Goal: Obtain resource: Obtain resource

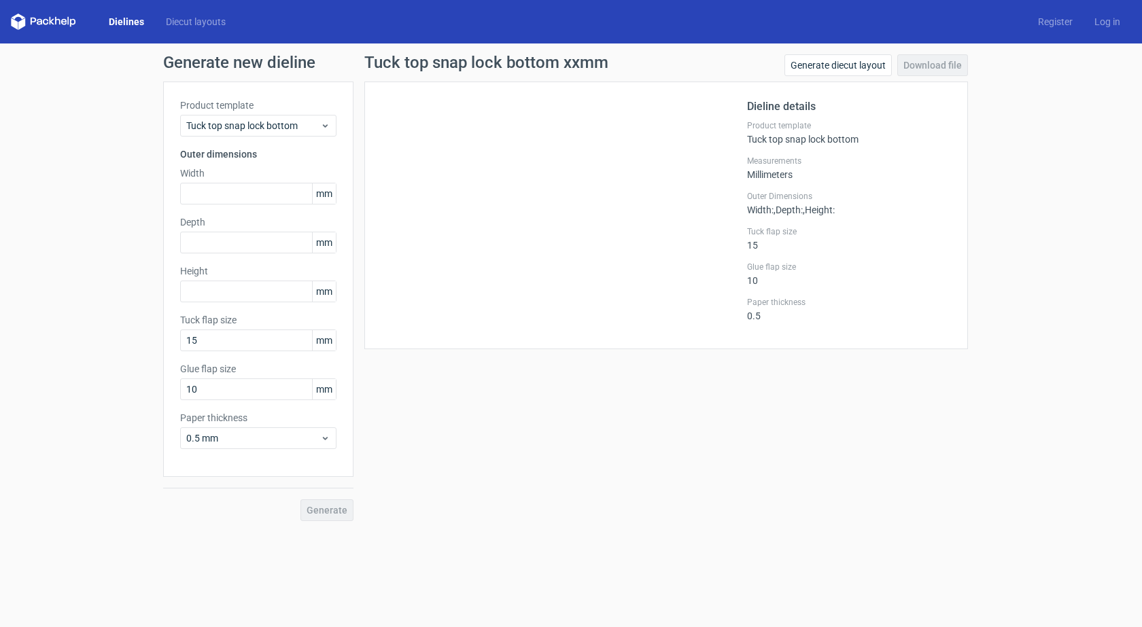
click at [128, 20] on link "Dielines" at bounding box center [126, 22] width 57 height 14
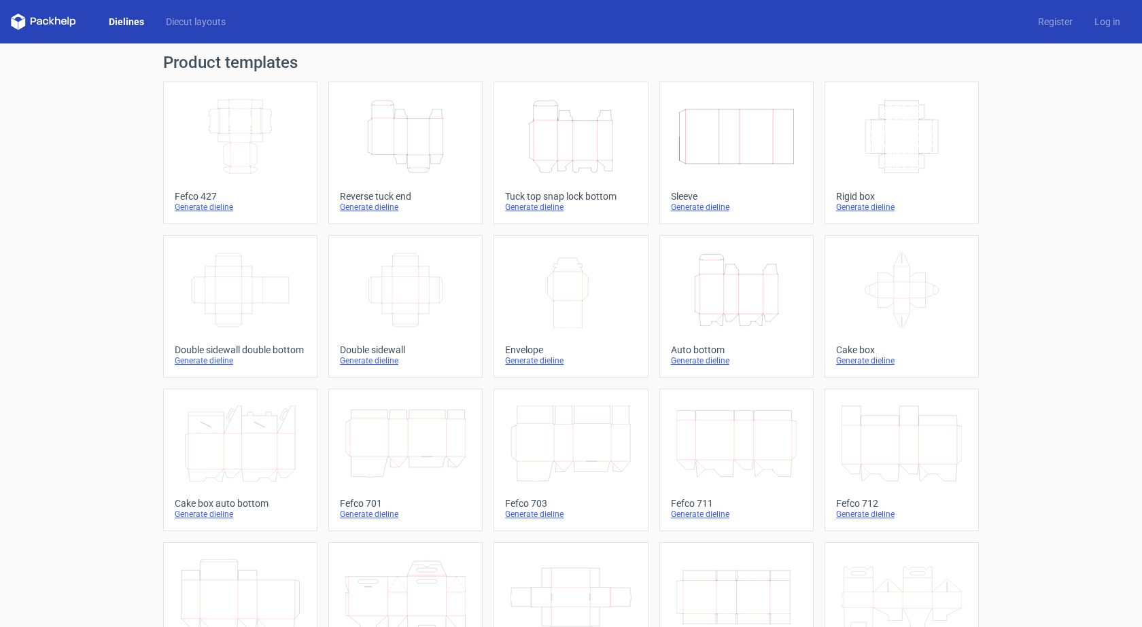
click at [411, 152] on icon "Height Depth Width" at bounding box center [405, 137] width 120 height 76
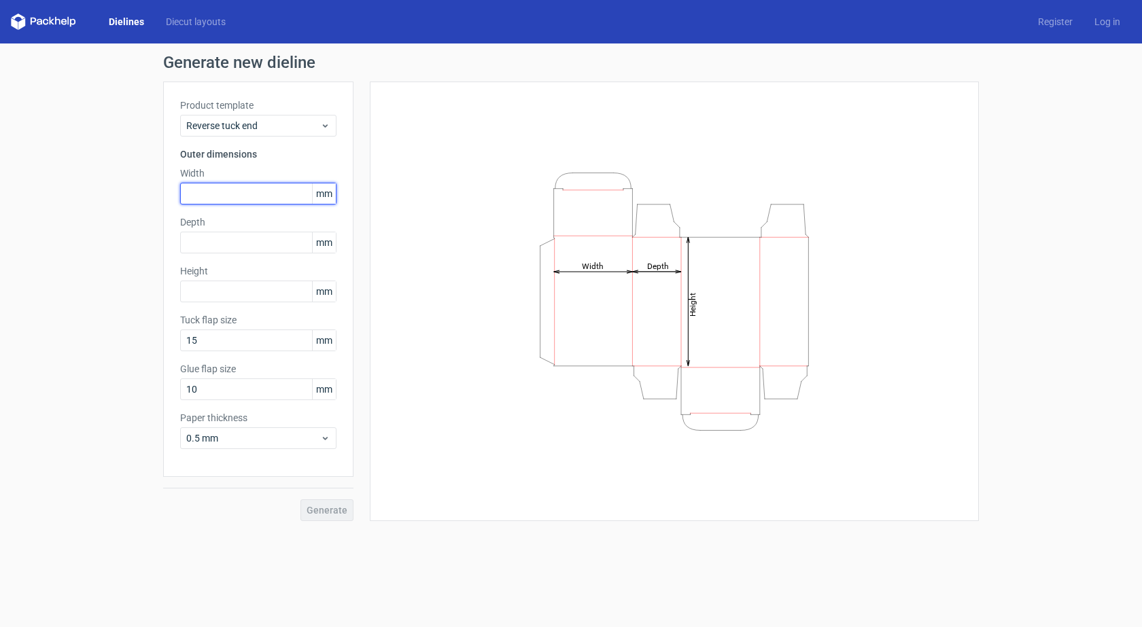
click at [221, 196] on input "text" at bounding box center [258, 194] width 156 height 22
paste input "305"
type input "305"
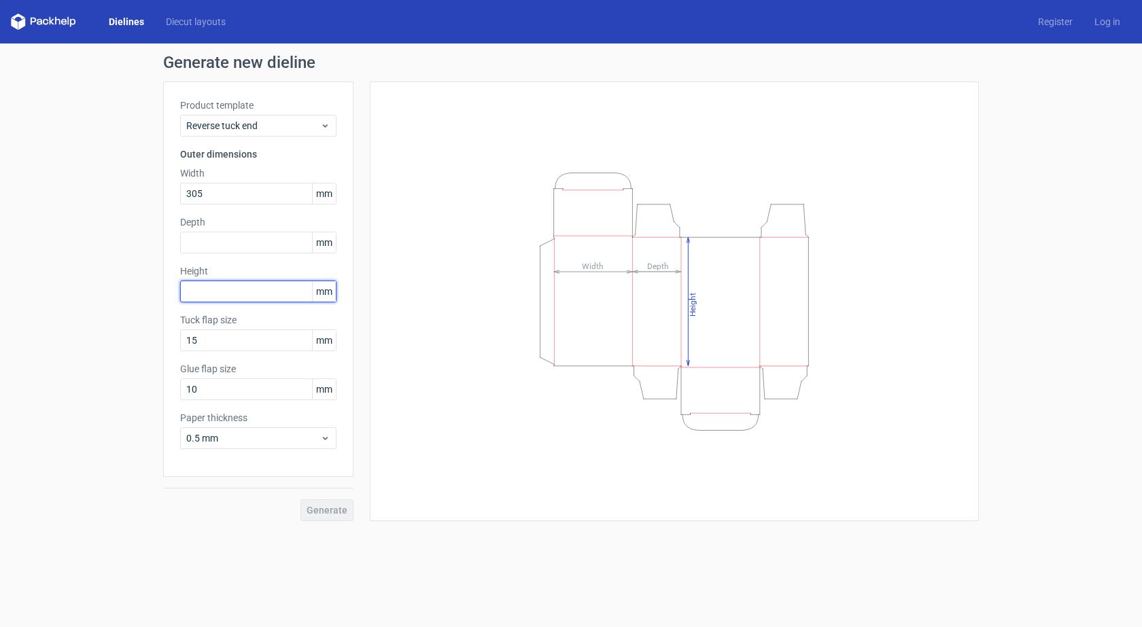
click at [224, 283] on input "text" at bounding box center [258, 292] width 156 height 22
paste input "178"
type input "178"
click at [237, 237] on input "text" at bounding box center [258, 243] width 156 height 22
paste input "38"
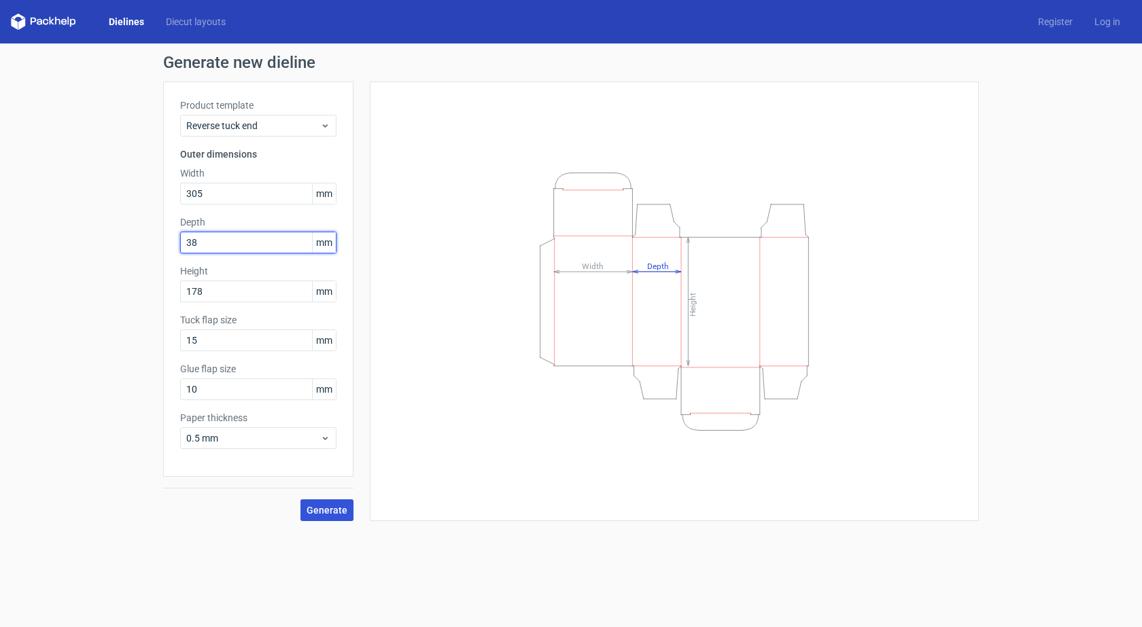
type input "38"
click at [326, 513] on span "Generate" at bounding box center [327, 511] width 41 height 10
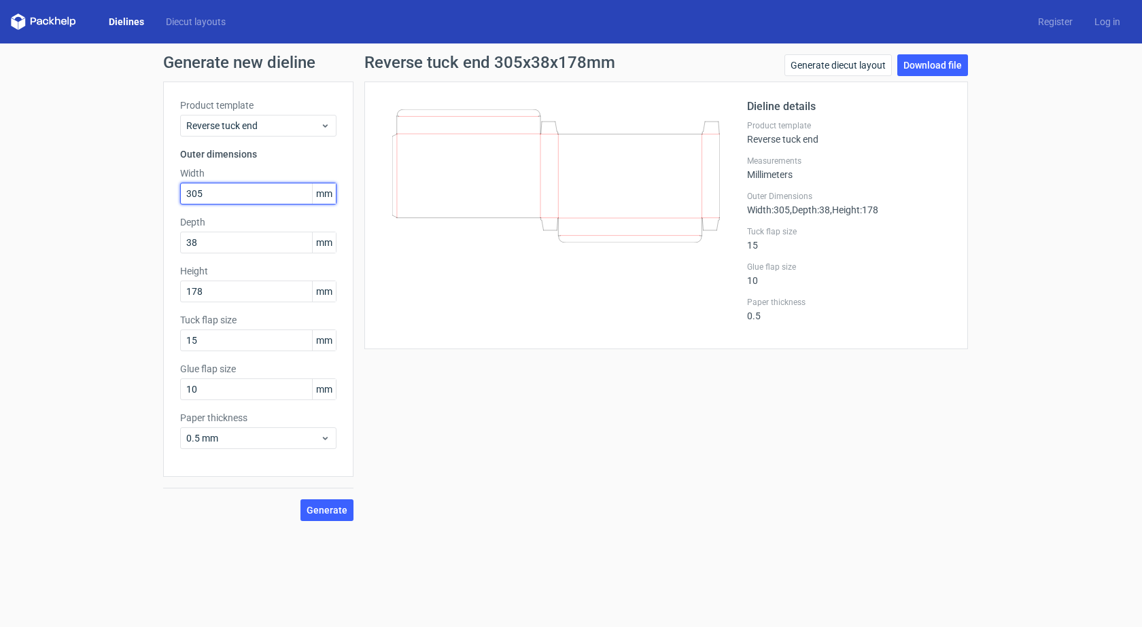
drag, startPoint x: 247, startPoint y: 196, endPoint x: 126, endPoint y: 219, distance: 123.2
click at [131, 219] on div "Generate new dieline Product template Reverse tuck end Outer dimensions Width 3…" at bounding box center [571, 288] width 1142 height 489
type input "178"
type input "305"
click at [328, 516] on button "Generate" at bounding box center [326, 511] width 53 height 22
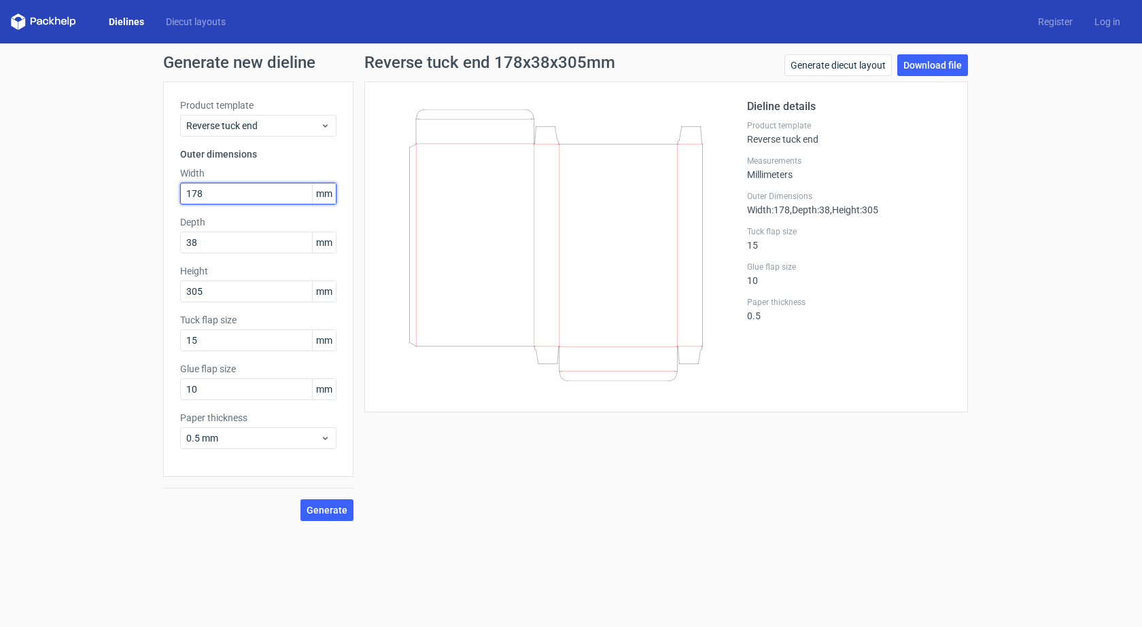
drag, startPoint x: 194, startPoint y: 194, endPoint x: 158, endPoint y: 198, distance: 36.9
click at [158, 198] on div "Generate new dieline Product template Reverse tuck end Outer dimensions Width 1…" at bounding box center [571, 288] width 1142 height 489
type input "305"
type input "15"
drag, startPoint x: 198, startPoint y: 294, endPoint x: 137, endPoint y: 301, distance: 61.6
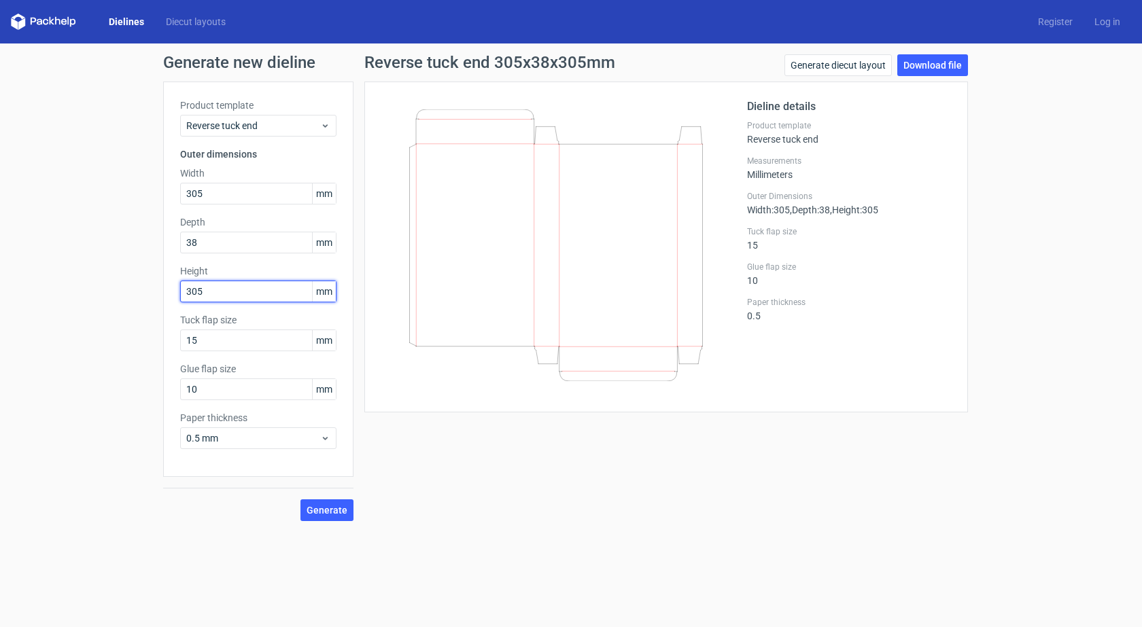
click at [137, 301] on div "Generate new dieline Product template Reverse tuck end Outer dimensions Width 3…" at bounding box center [571, 288] width 1142 height 489
type input "178"
click at [327, 506] on span "Generate" at bounding box center [327, 511] width 41 height 10
click at [932, 70] on link "Download file" at bounding box center [932, 65] width 71 height 22
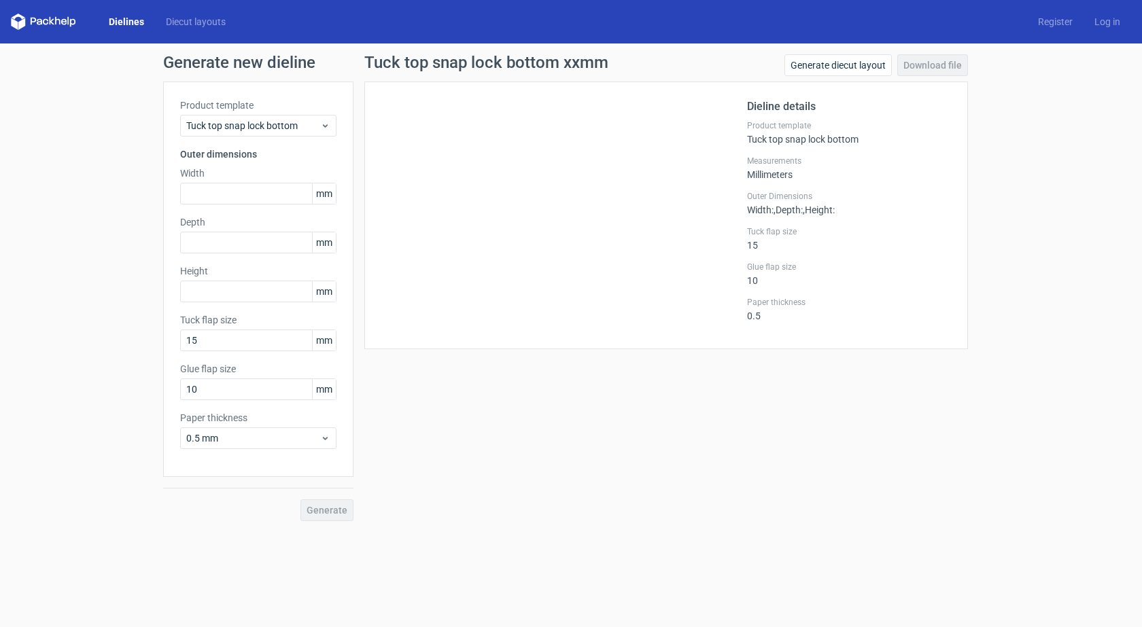
click at [132, 21] on link "Dielines" at bounding box center [126, 22] width 57 height 14
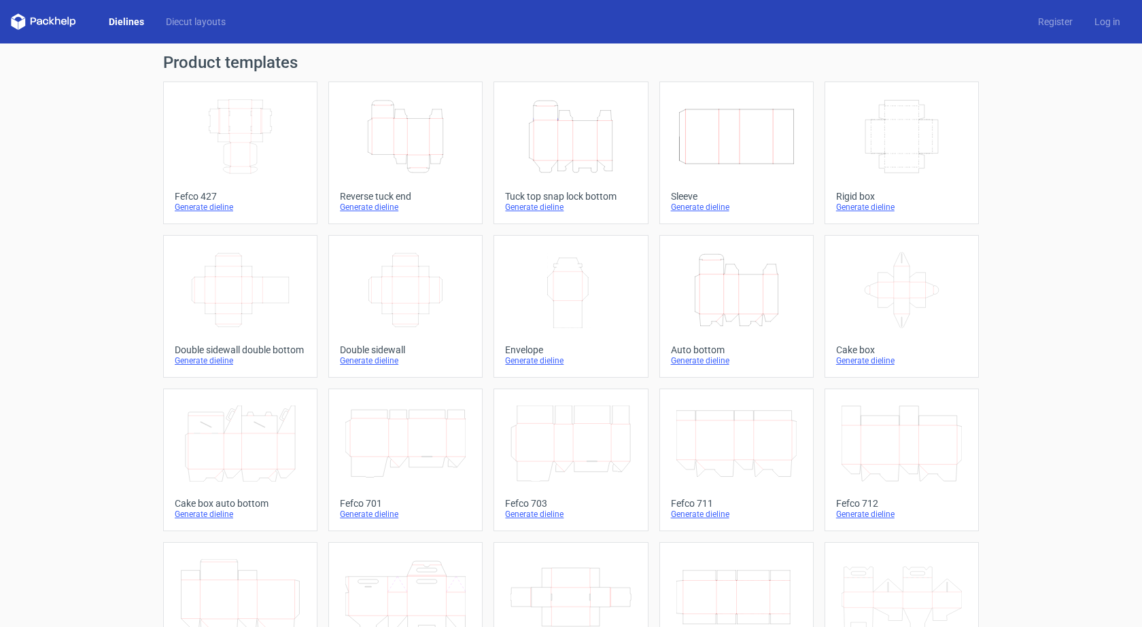
click at [268, 124] on icon "Width Depth Height" at bounding box center [240, 137] width 120 height 76
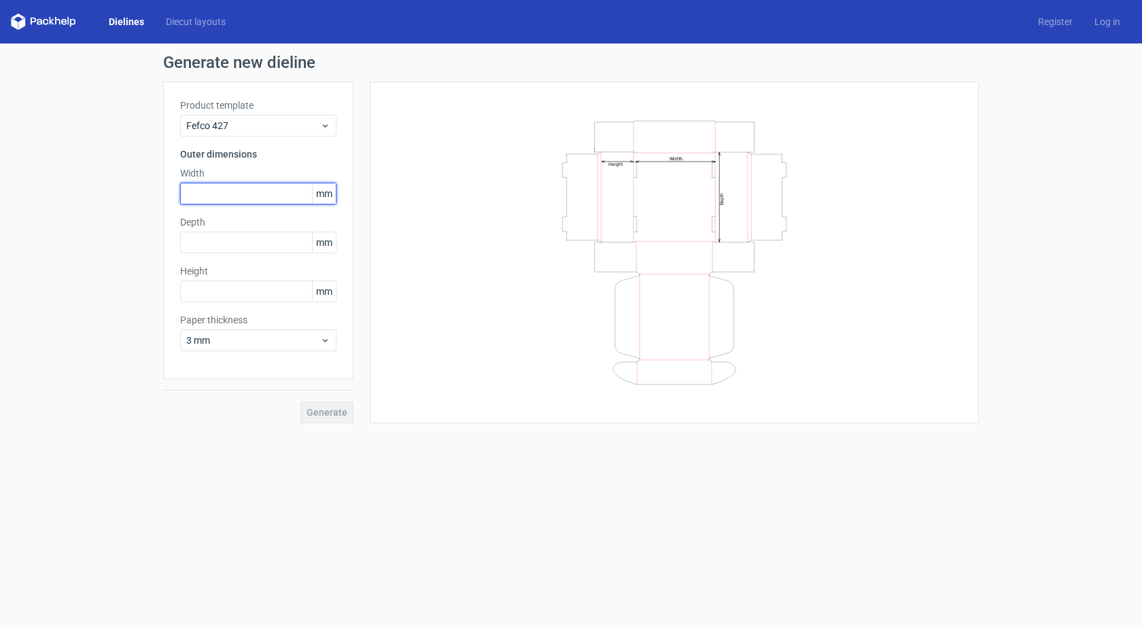
click at [252, 193] on input "text" at bounding box center [258, 194] width 156 height 22
type input "305"
click at [207, 244] on input "text" at bounding box center [258, 243] width 156 height 22
type input "178"
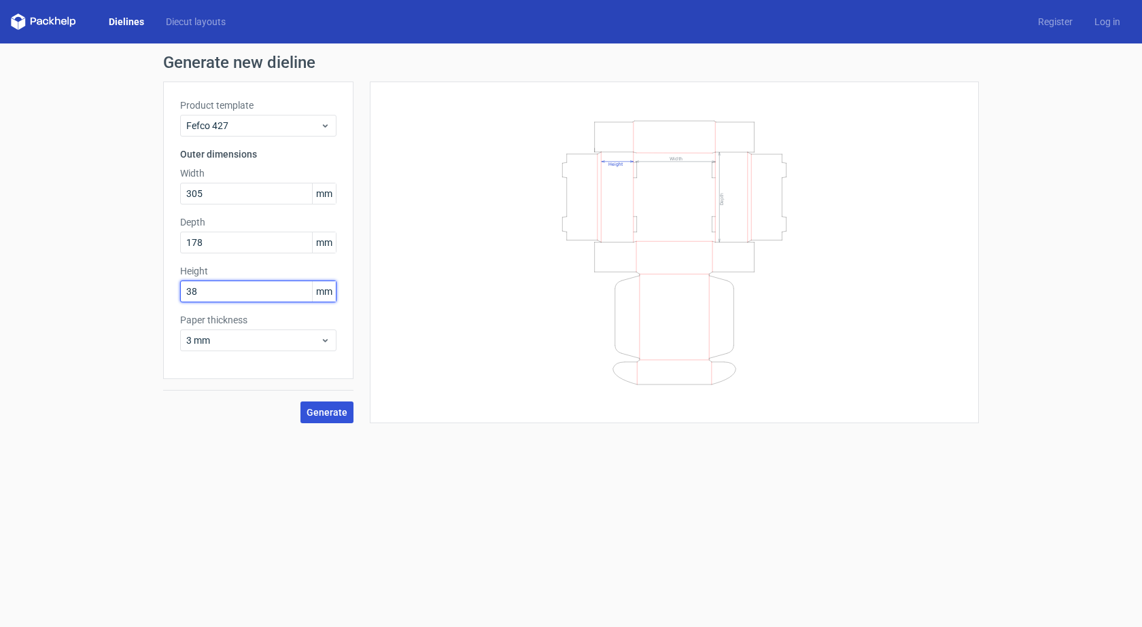
type input "38"
click at [336, 412] on span "Generate" at bounding box center [327, 413] width 41 height 10
